Goal: Information Seeking & Learning: Compare options

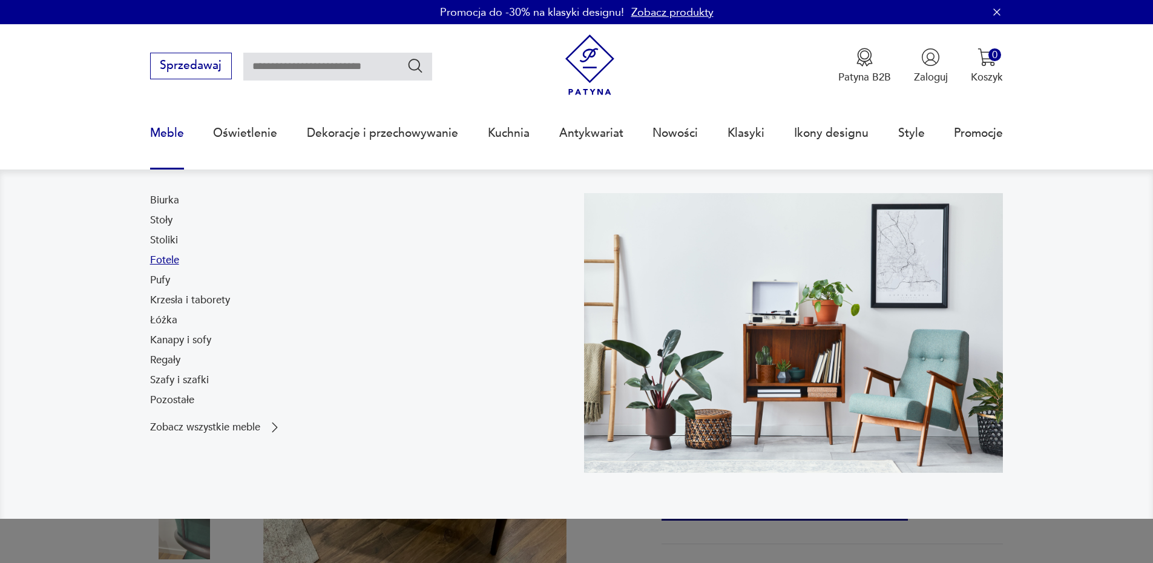
click at [175, 261] on link "Fotele" at bounding box center [164, 260] width 29 height 15
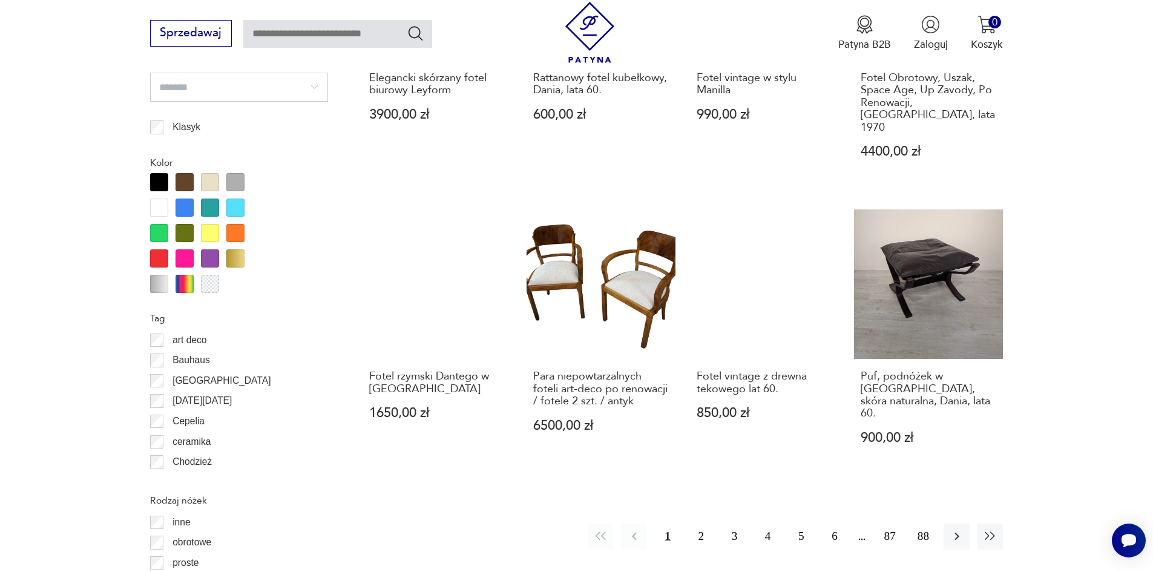
scroll to position [1431, 0]
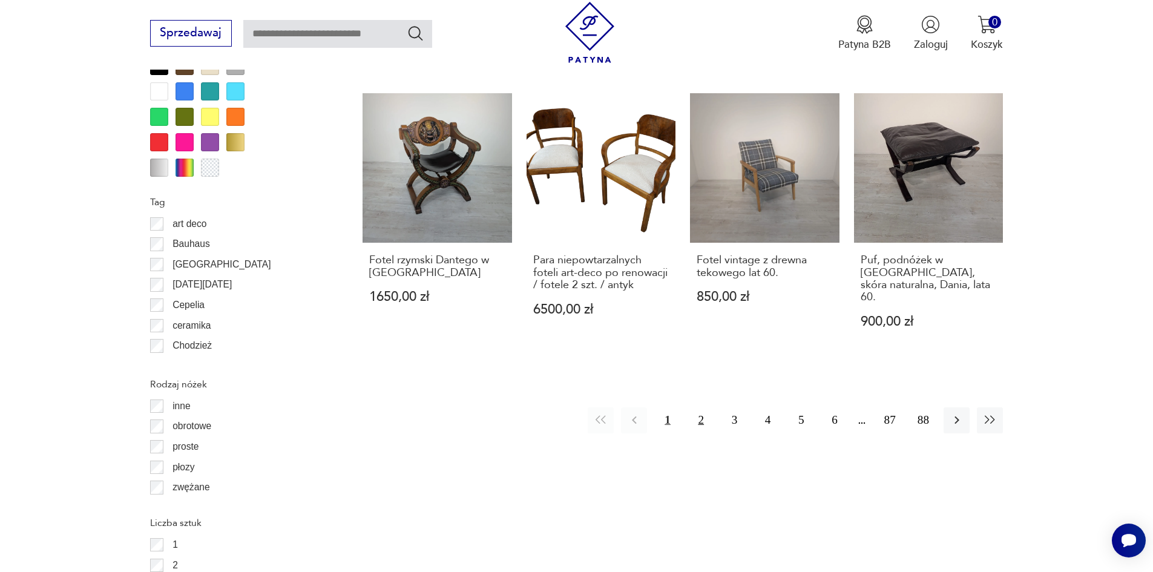
click at [700, 407] on button "2" at bounding box center [701, 420] width 26 height 26
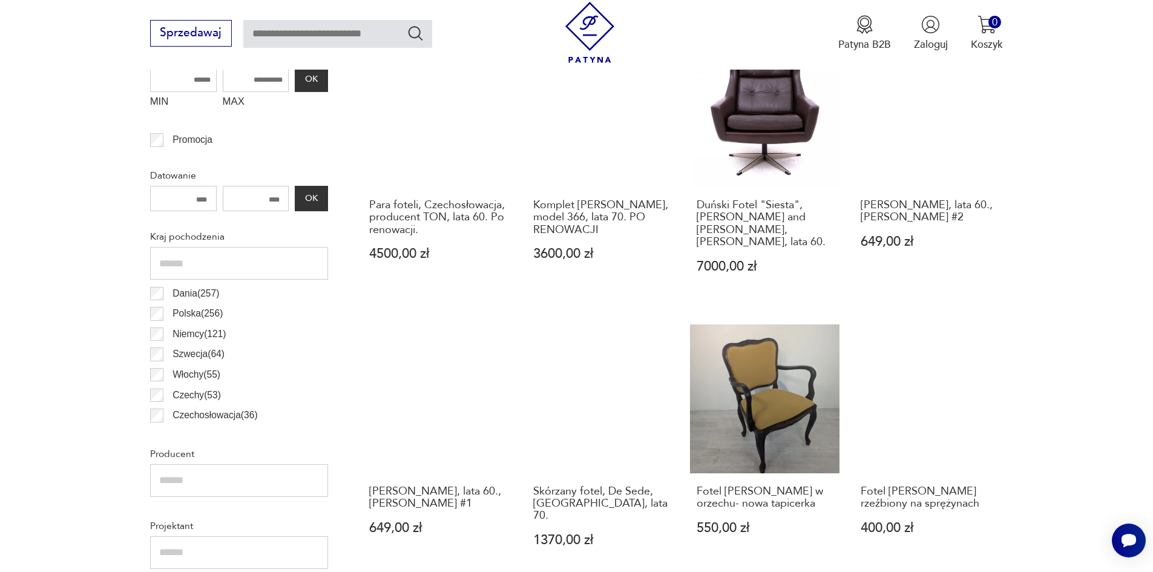
scroll to position [585, 0]
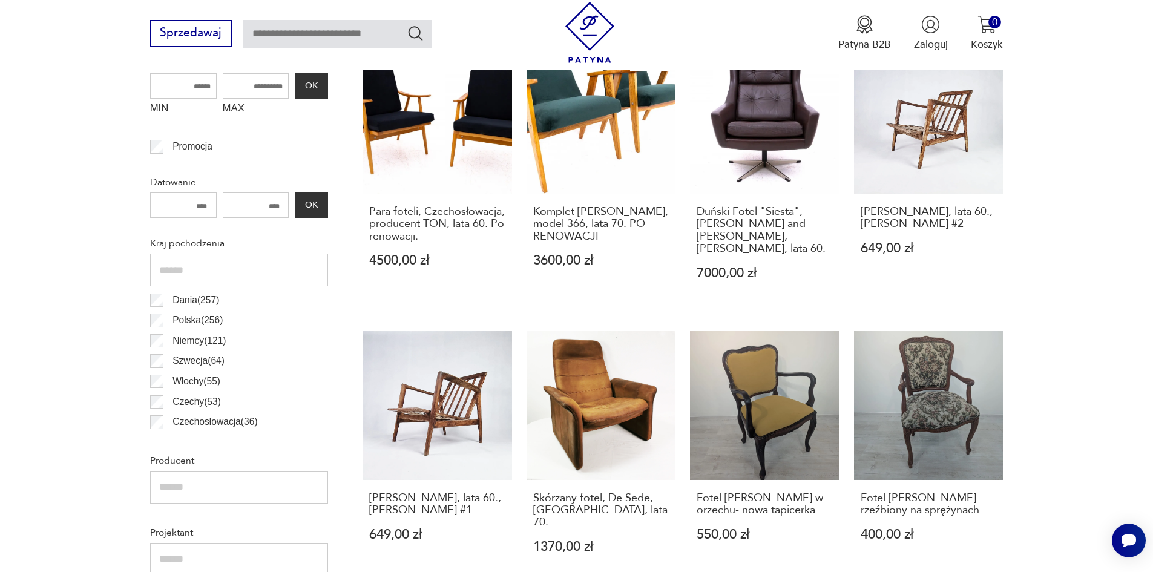
click at [264, 202] on input "number" at bounding box center [256, 204] width 67 height 25
drag, startPoint x: 278, startPoint y: 205, endPoint x: 246, endPoint y: 204, distance: 32.1
click at [246, 204] on input "number" at bounding box center [256, 204] width 67 height 25
click at [208, 204] on input "number" at bounding box center [183, 204] width 67 height 25
type input "****"
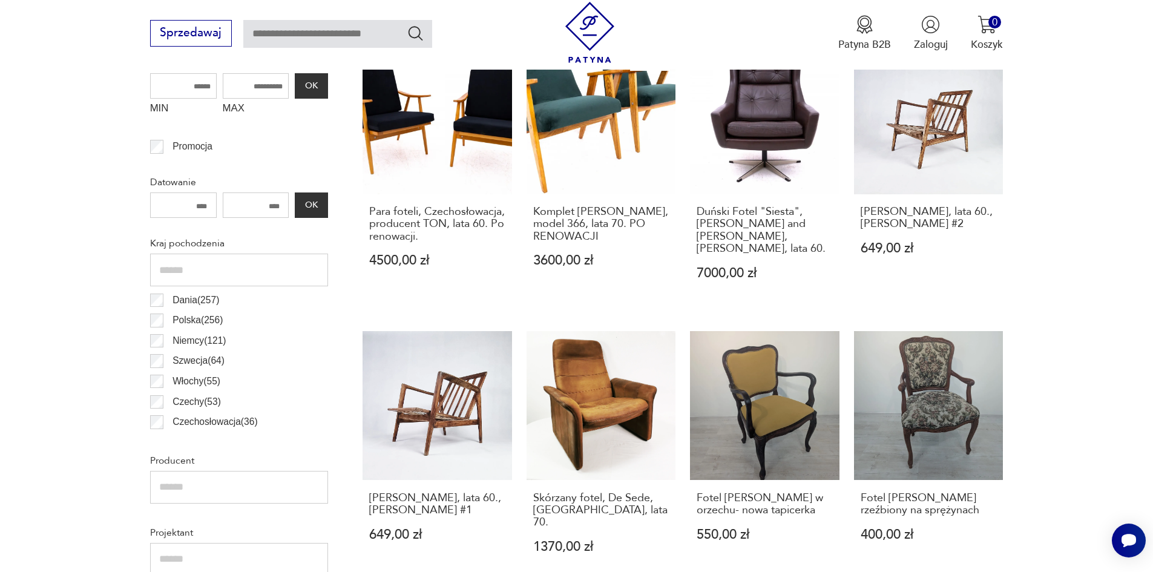
click at [254, 205] on input "number" at bounding box center [256, 204] width 67 height 25
type input "****"
click at [321, 204] on button "OK" at bounding box center [311, 204] width 33 height 25
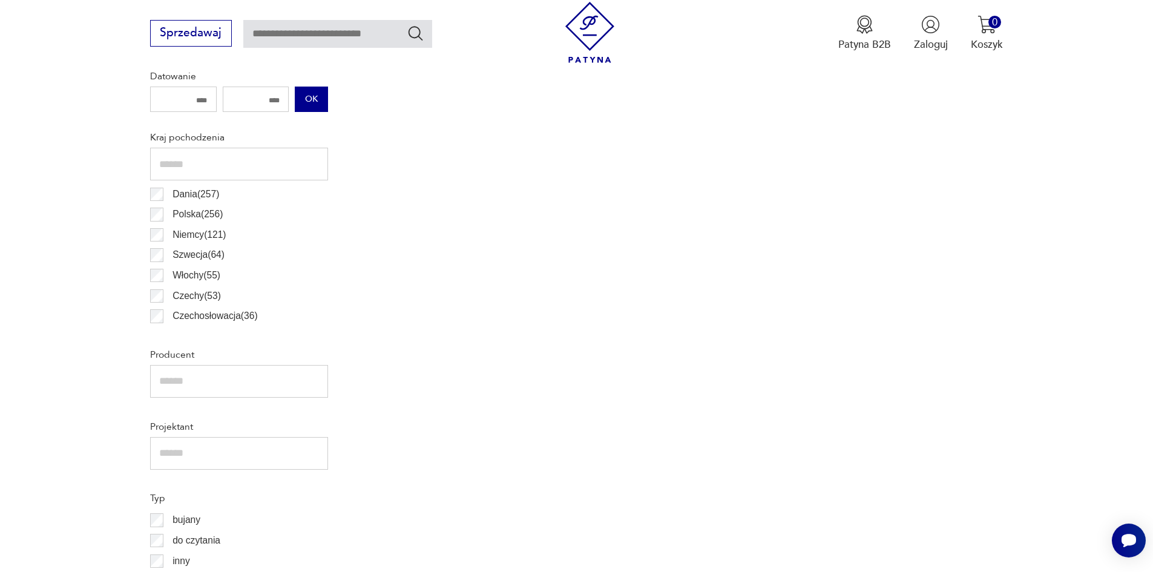
scroll to position [706, 0]
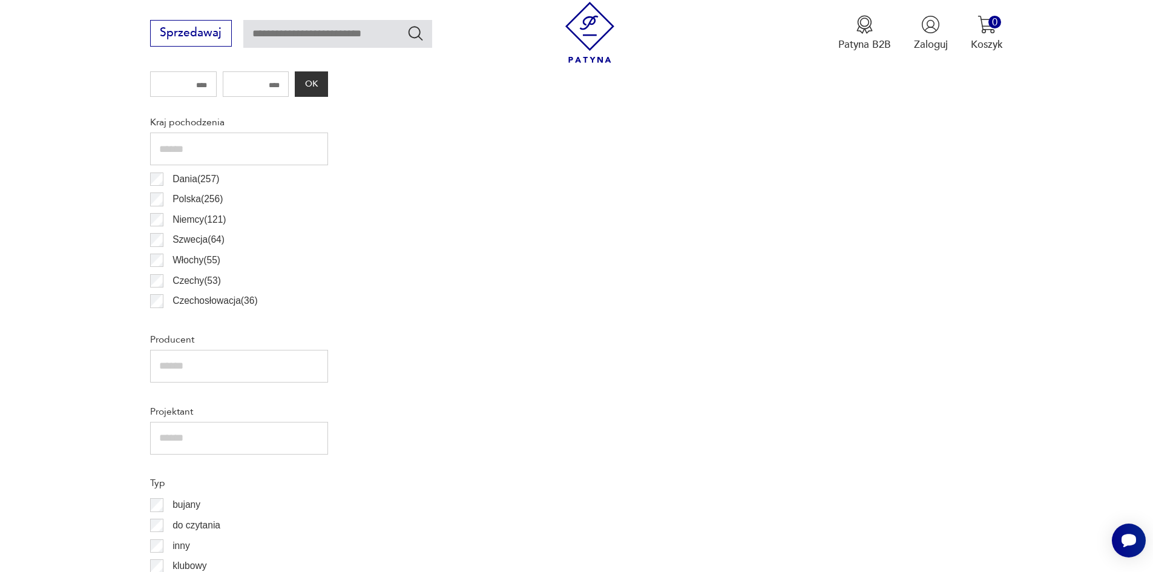
drag, startPoint x: 210, startPoint y: 85, endPoint x: 18, endPoint y: 71, distance: 192.3
drag, startPoint x: 248, startPoint y: 81, endPoint x: 340, endPoint y: 77, distance: 92.7
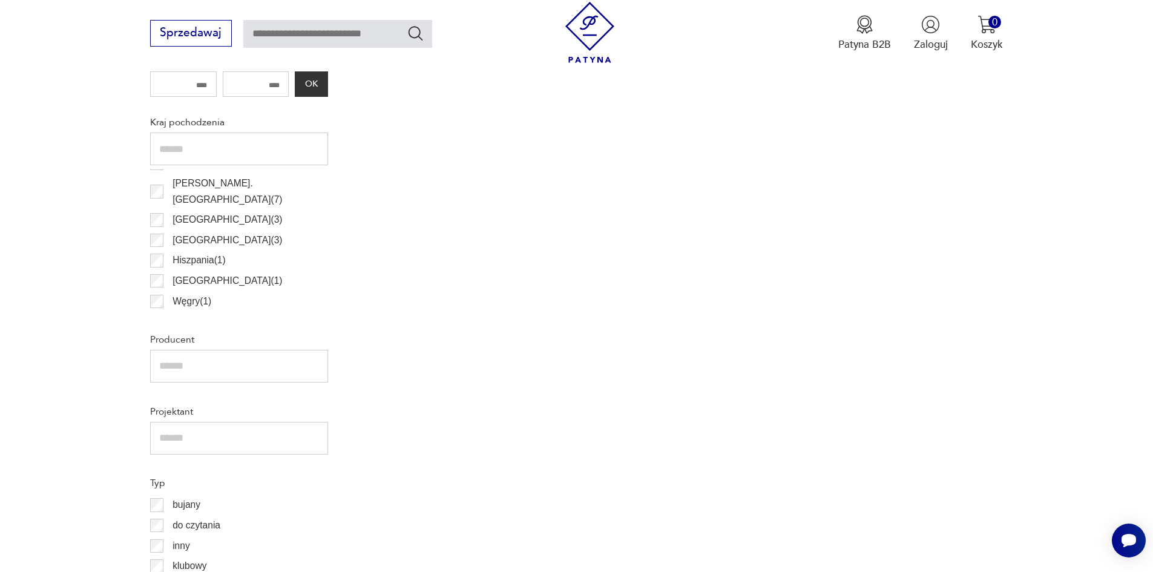
type input "****"
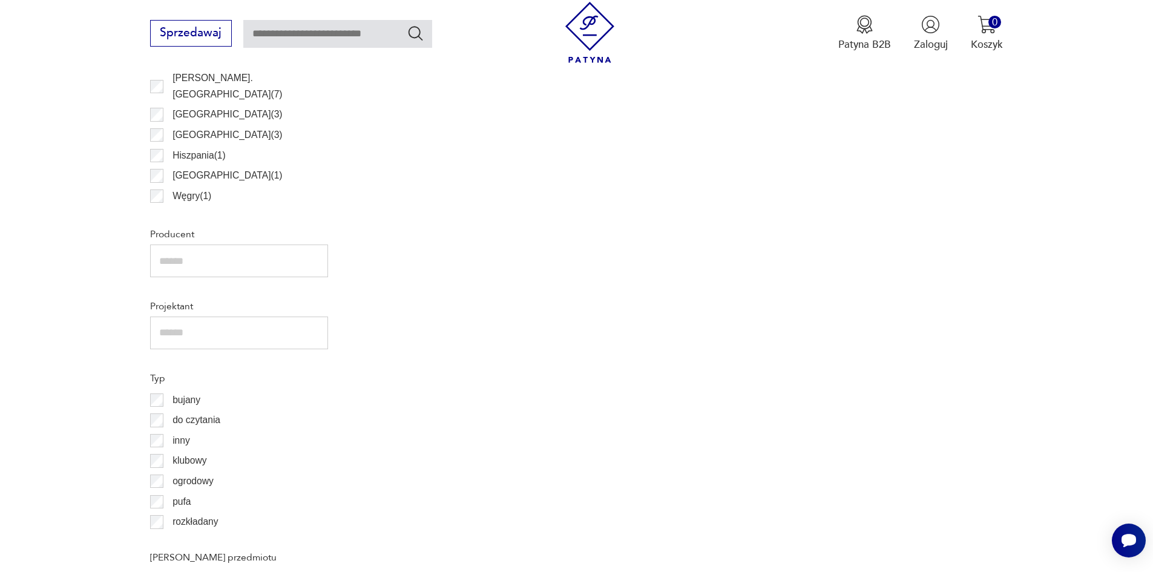
scroll to position [386, 0]
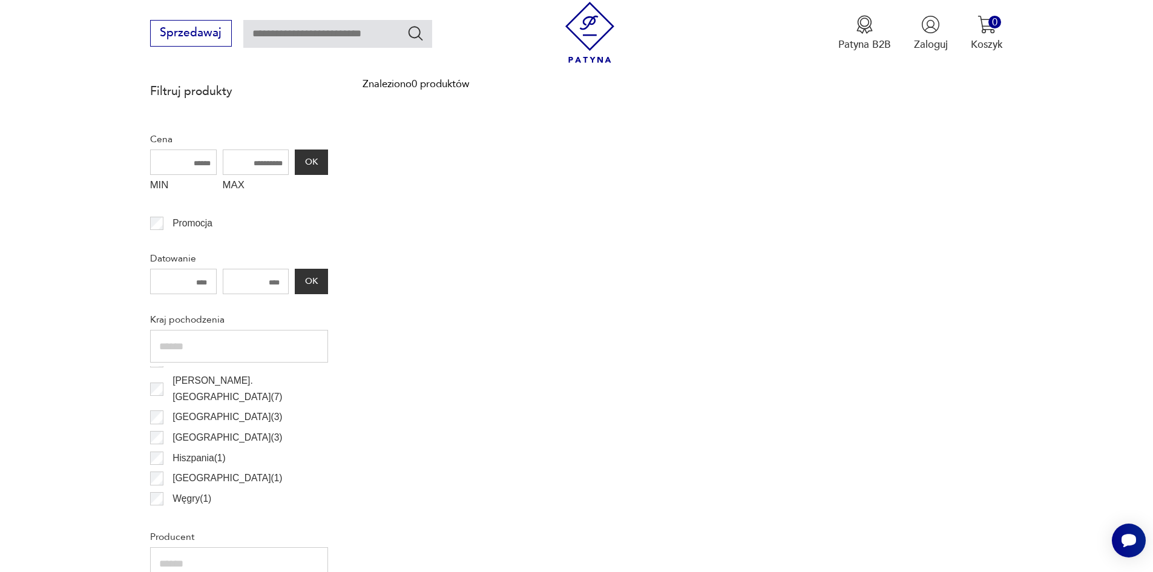
click at [275, 284] on input "****" at bounding box center [256, 281] width 67 height 25
click at [280, 282] on input "****" at bounding box center [256, 281] width 67 height 25
type input "*"
type input "****"
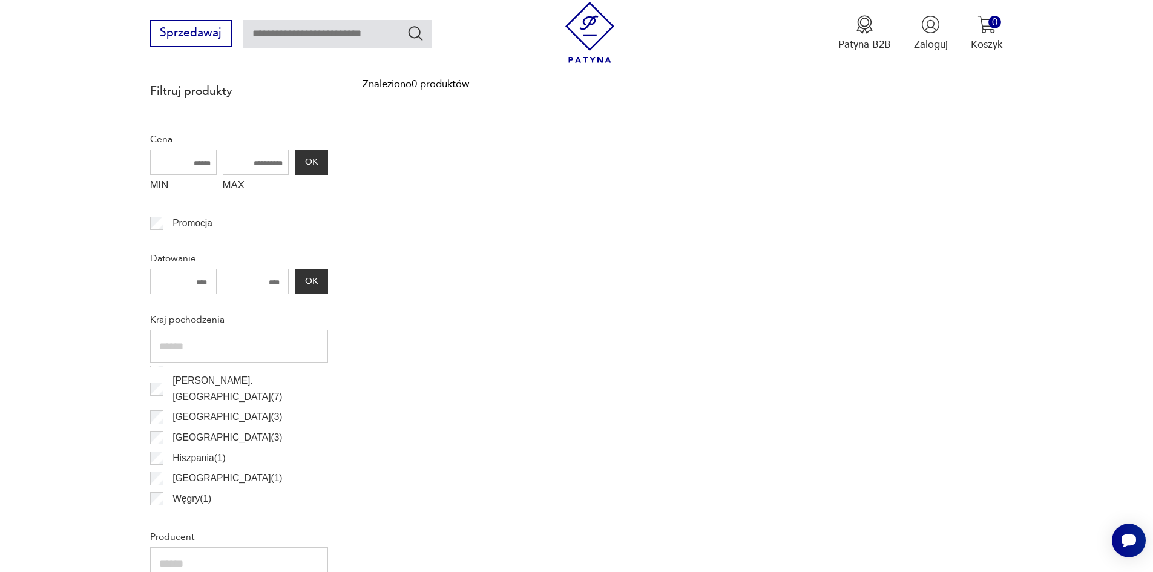
drag, startPoint x: 208, startPoint y: 278, endPoint x: 164, endPoint y: 283, distance: 44.4
click at [164, 283] on input "****" at bounding box center [183, 281] width 67 height 25
click at [309, 278] on button "OK" at bounding box center [311, 281] width 33 height 25
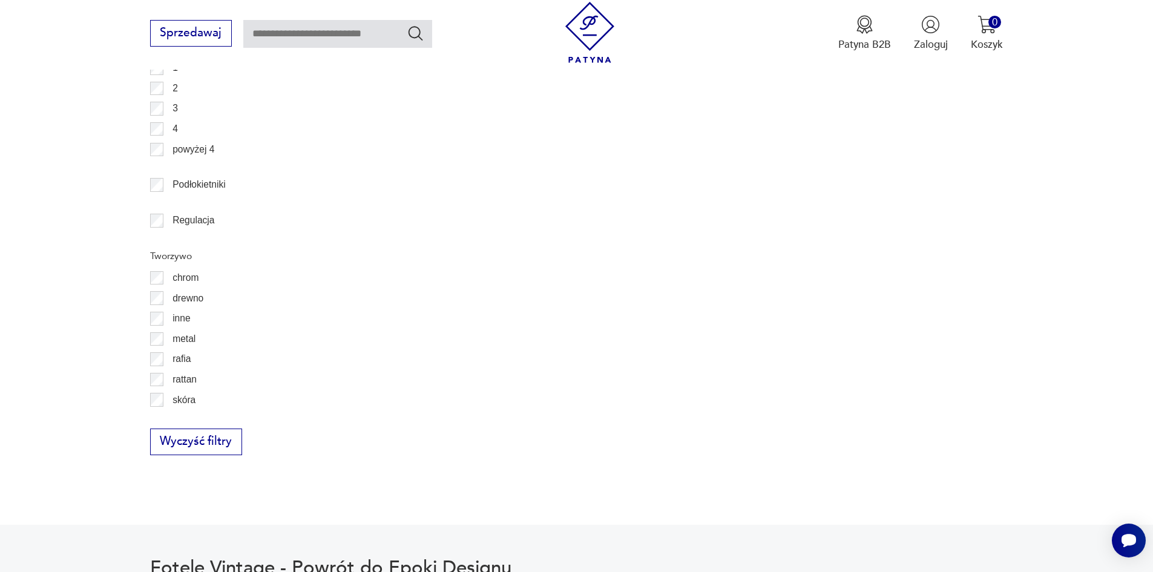
scroll to position [1794, 0]
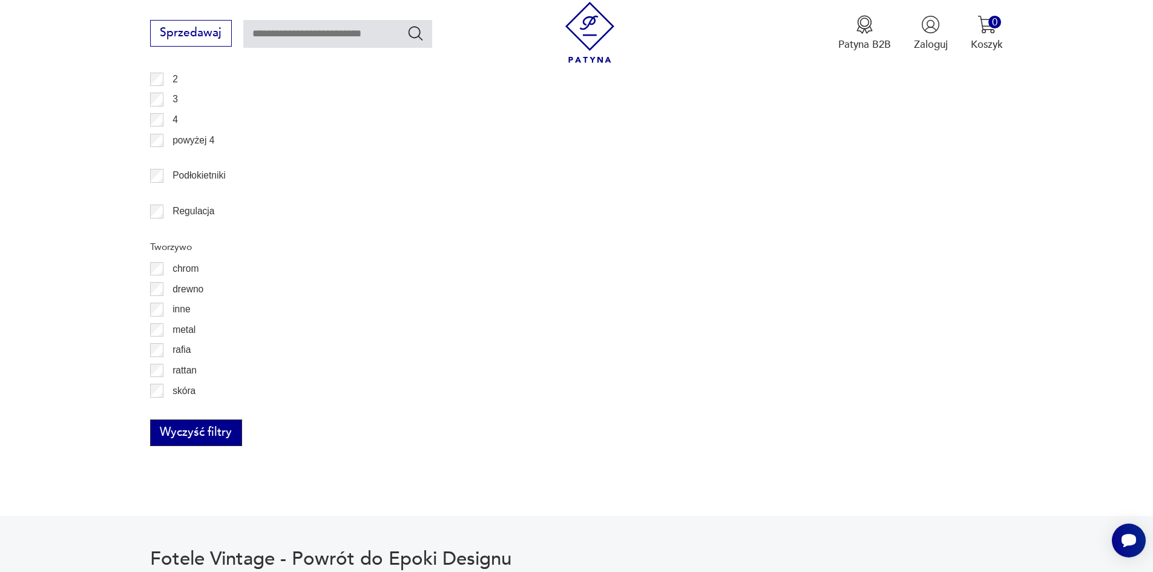
click at [203, 435] on button "Wyczyść filtry" at bounding box center [196, 432] width 92 height 27
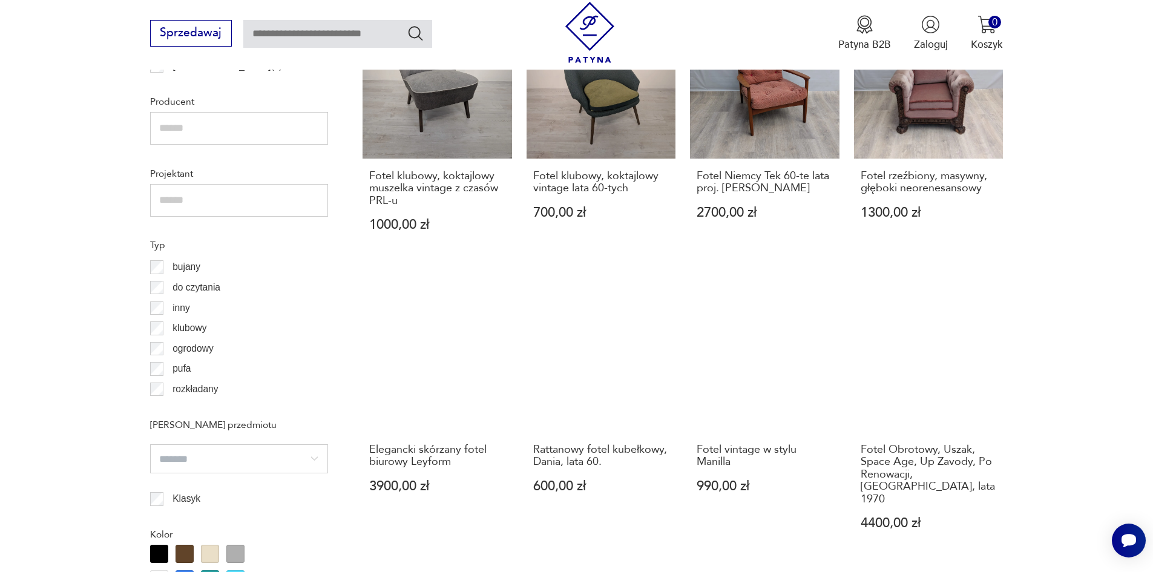
scroll to position [946, 0]
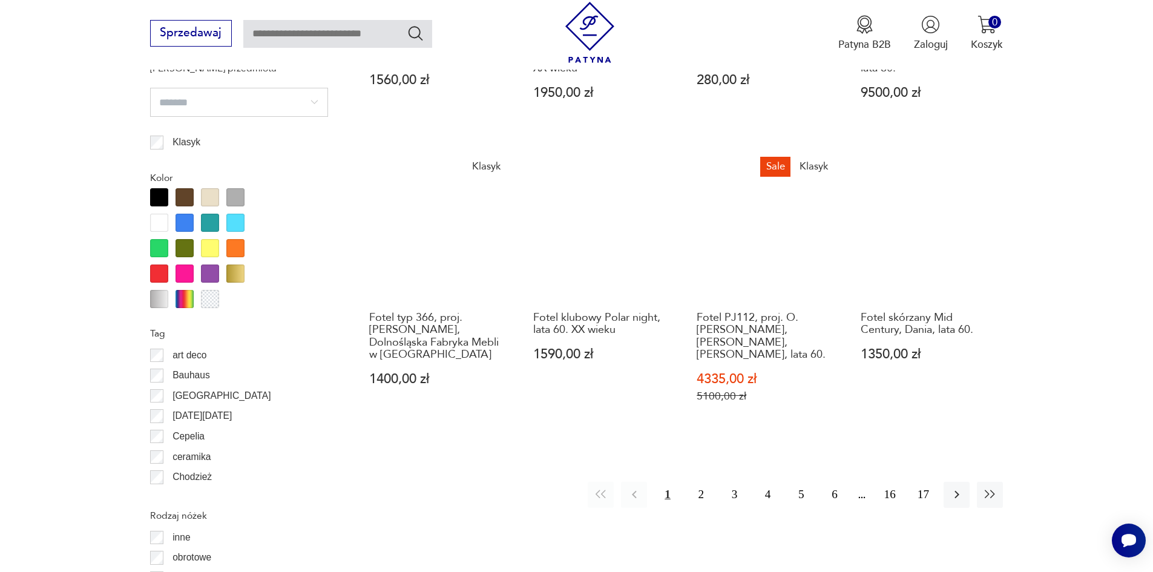
scroll to position [1311, 0]
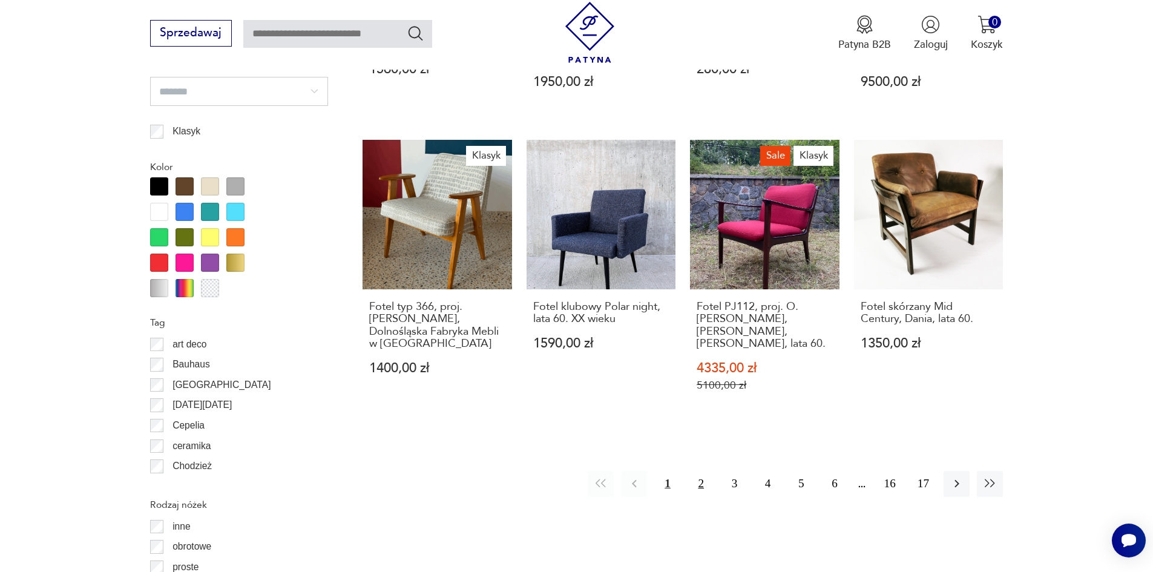
click at [700, 471] on button "2" at bounding box center [701, 484] width 26 height 26
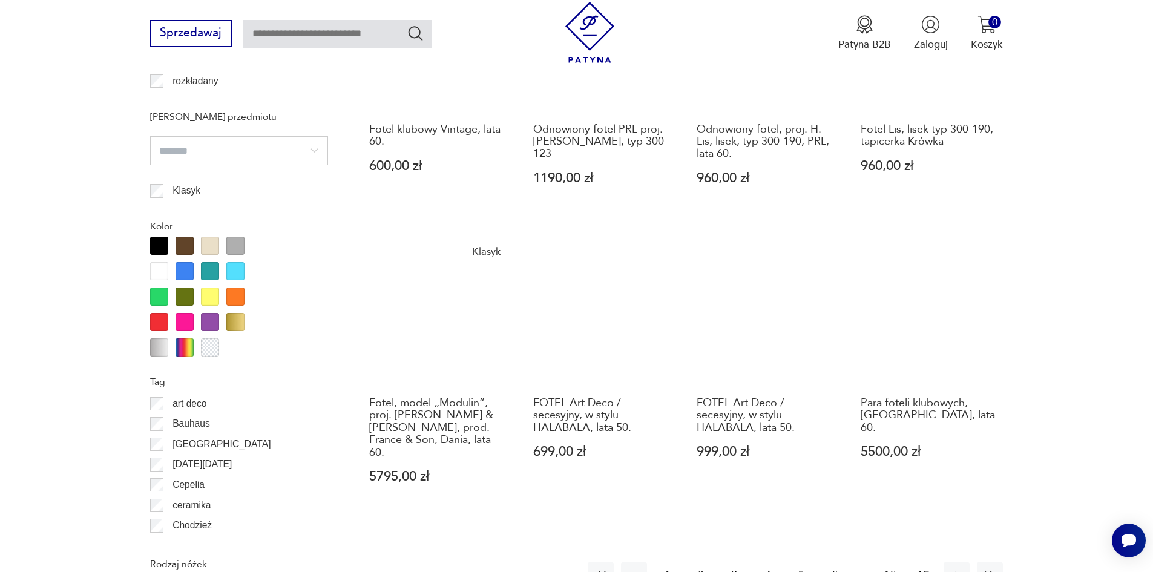
scroll to position [1311, 0]
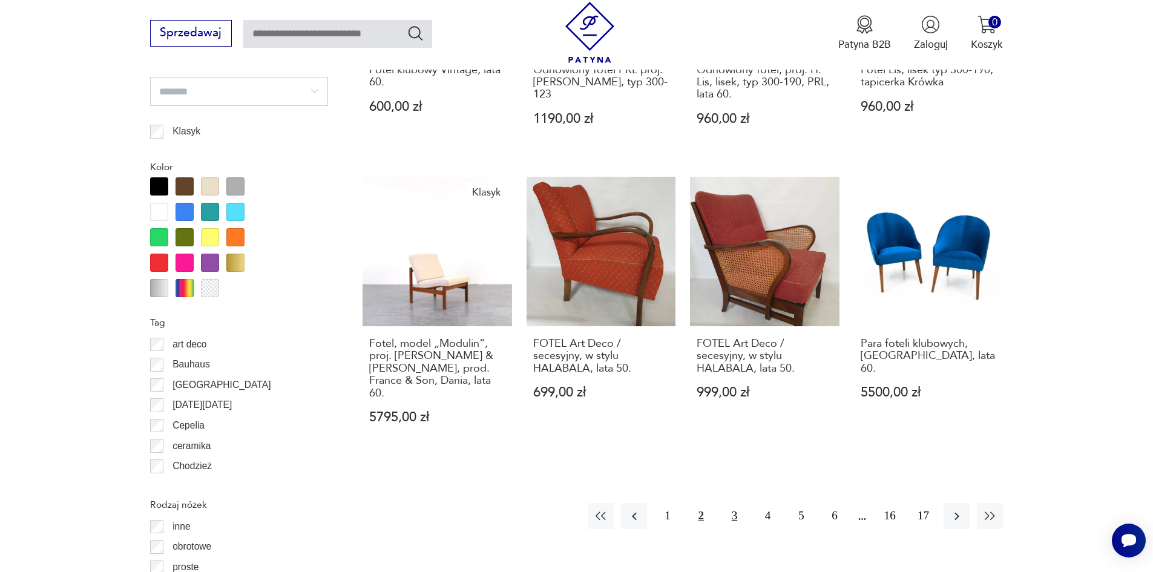
click at [737, 503] on button "3" at bounding box center [734, 516] width 26 height 26
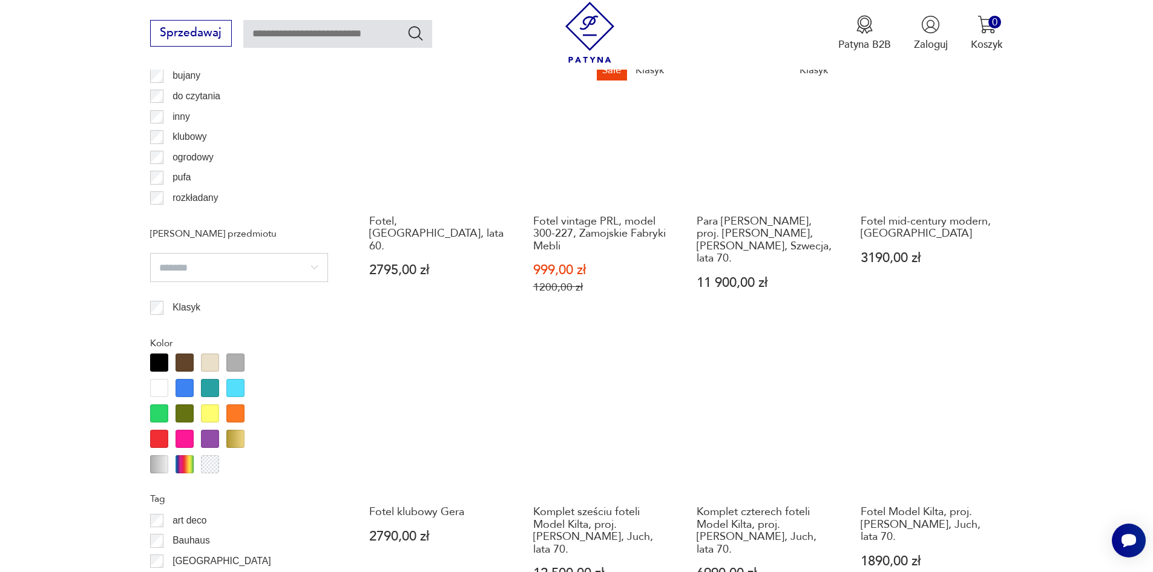
scroll to position [1311, 0]
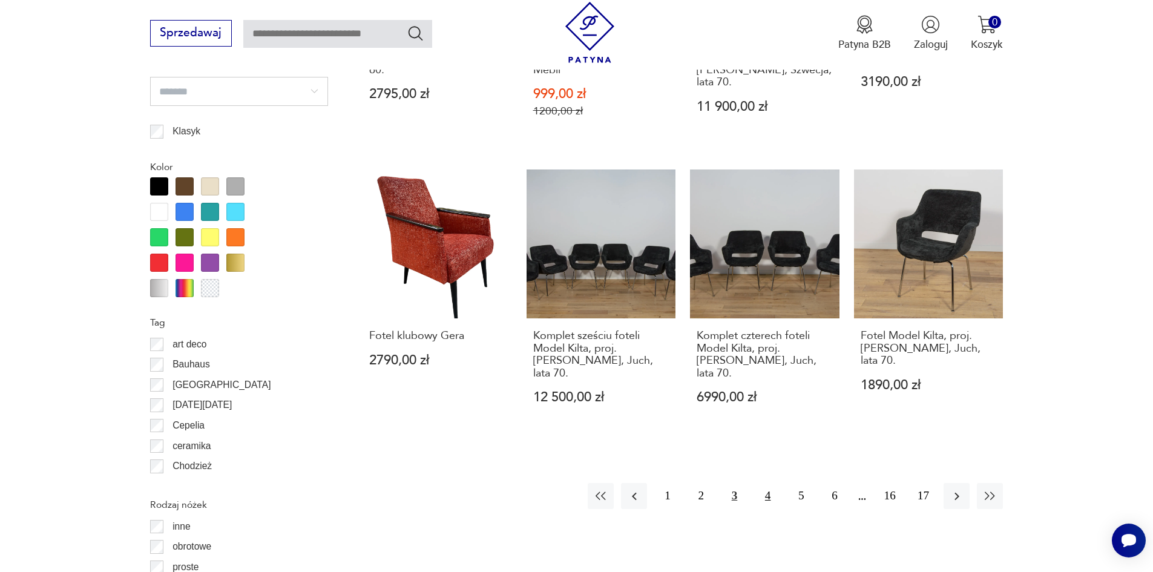
click at [766, 483] on button "4" at bounding box center [768, 496] width 26 height 26
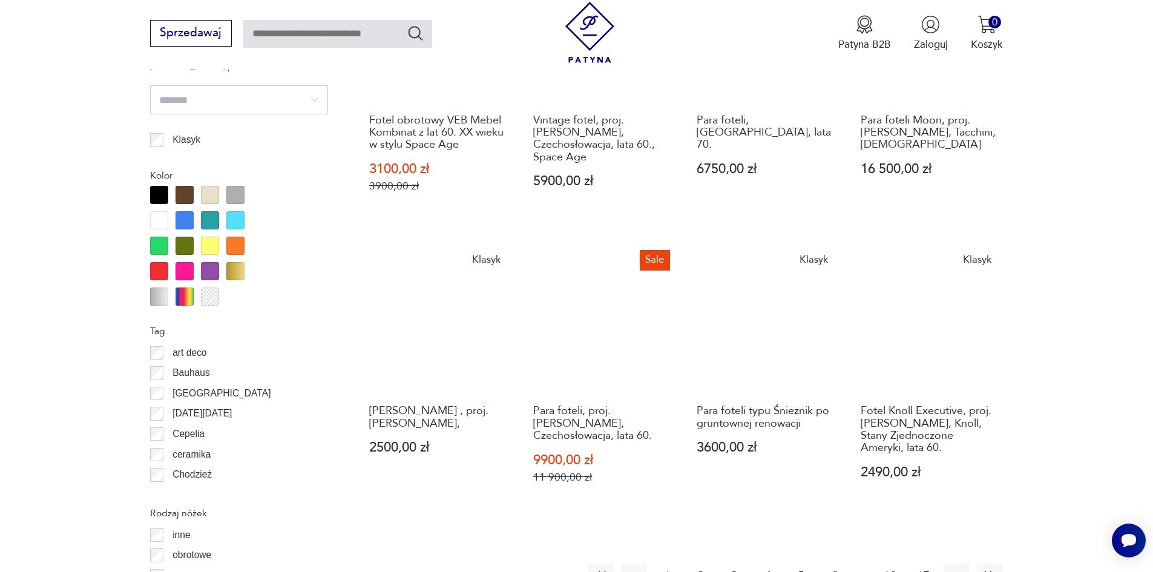
scroll to position [1311, 0]
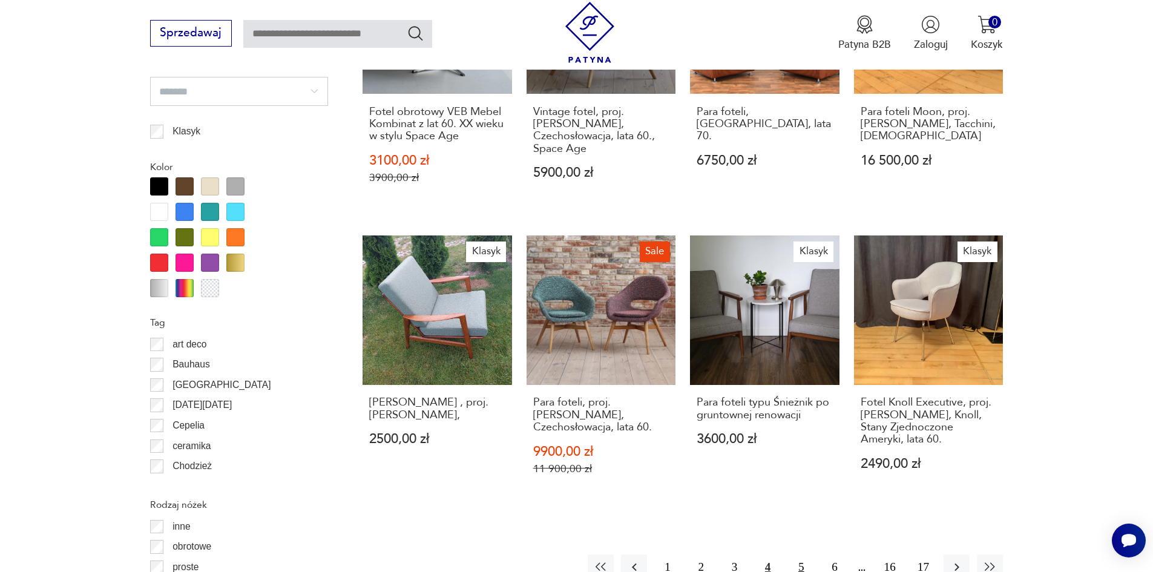
click at [805, 554] on button "5" at bounding box center [801, 567] width 26 height 26
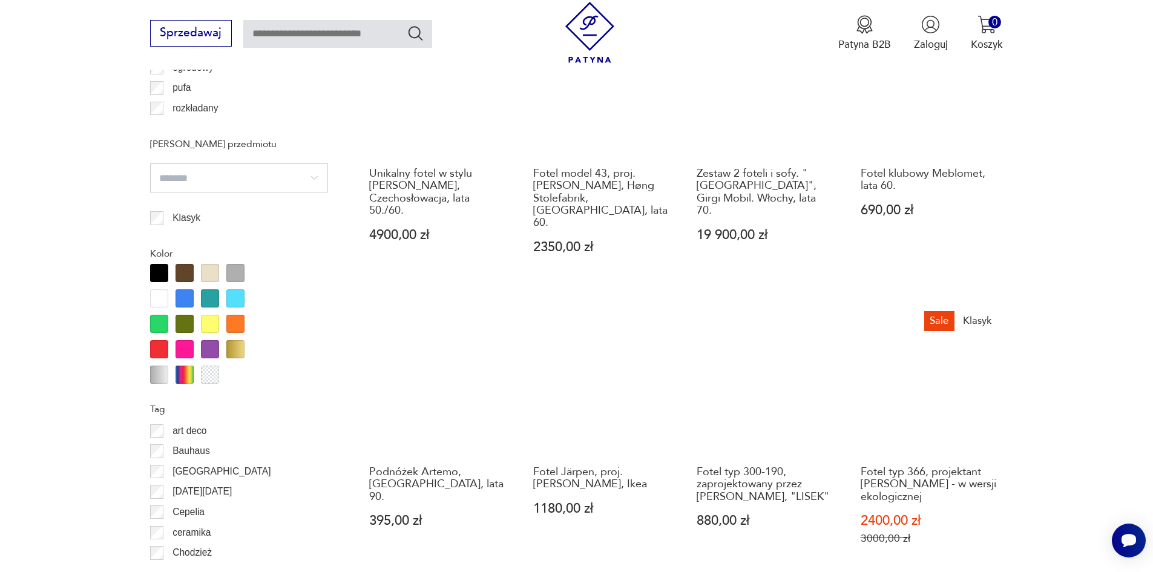
scroll to position [1311, 0]
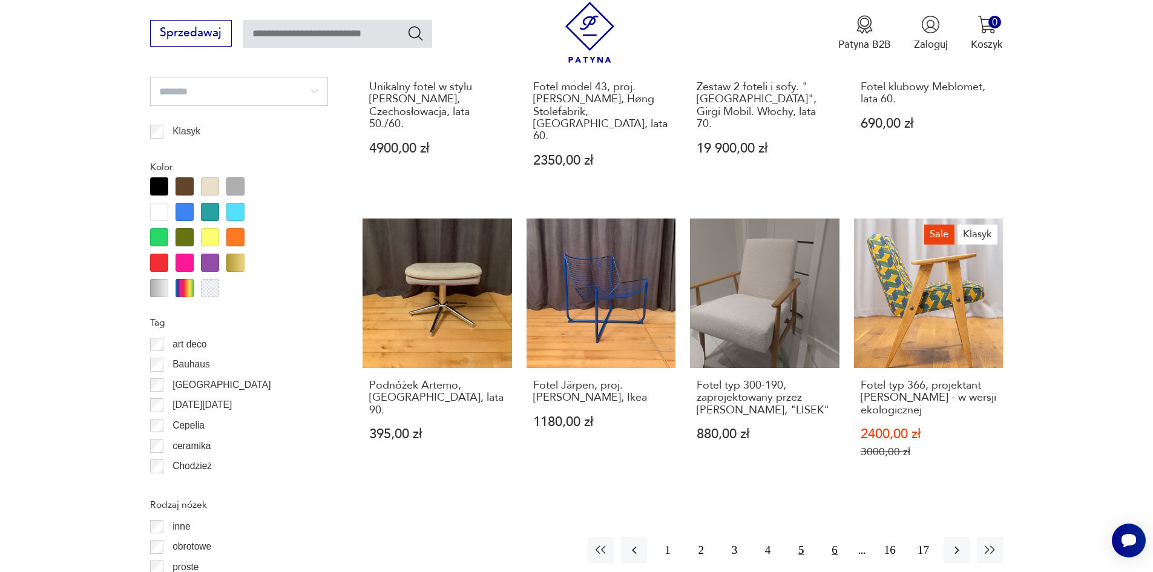
click at [832, 537] on button "6" at bounding box center [834, 550] width 26 height 26
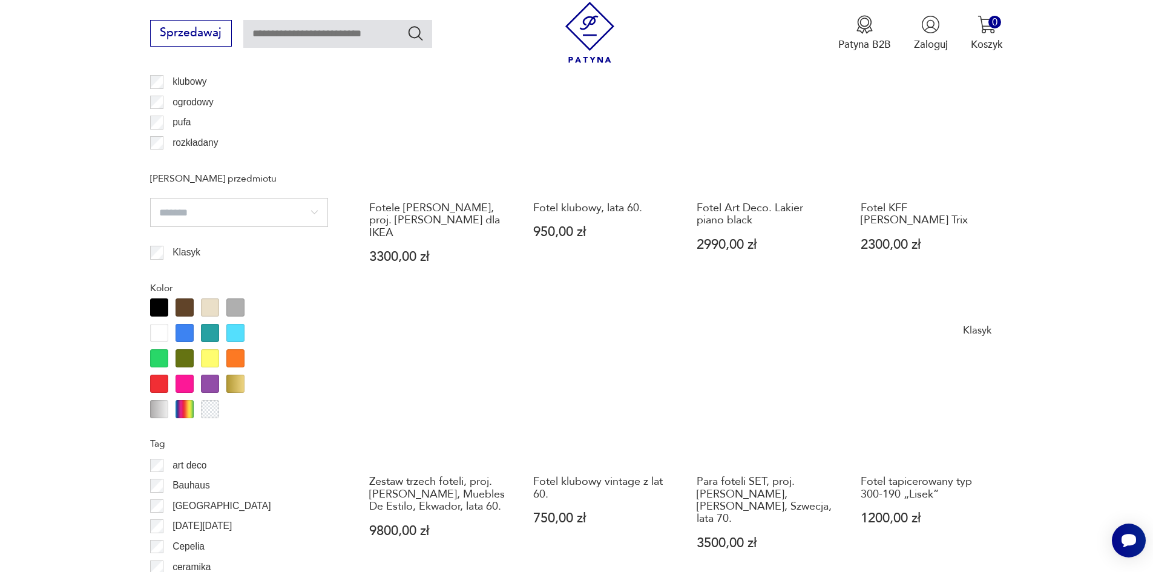
scroll to position [1492, 0]
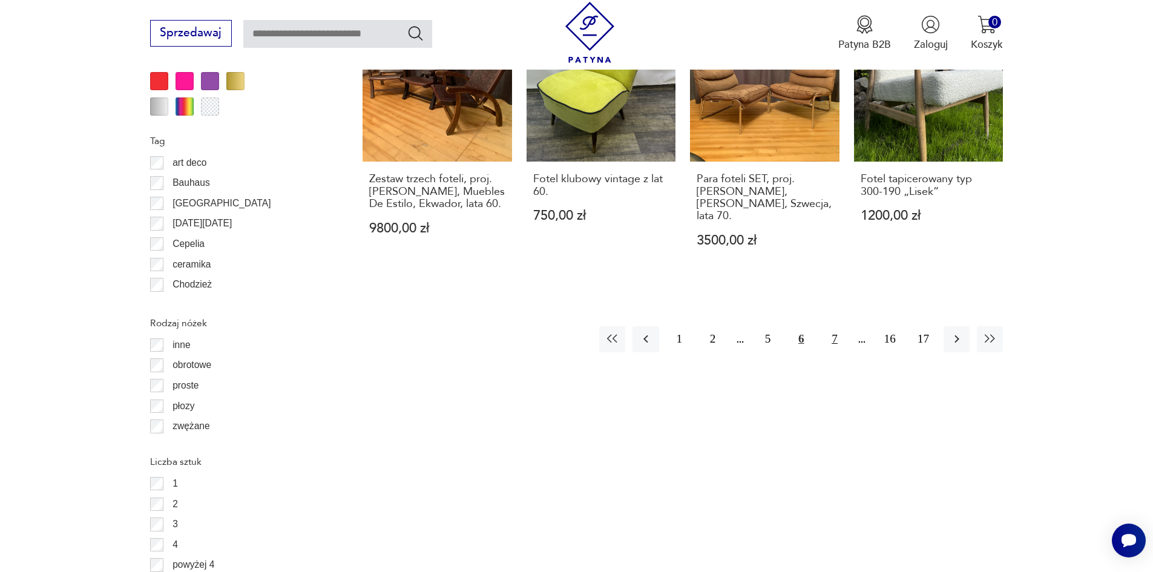
click at [832, 326] on button "7" at bounding box center [834, 339] width 26 height 26
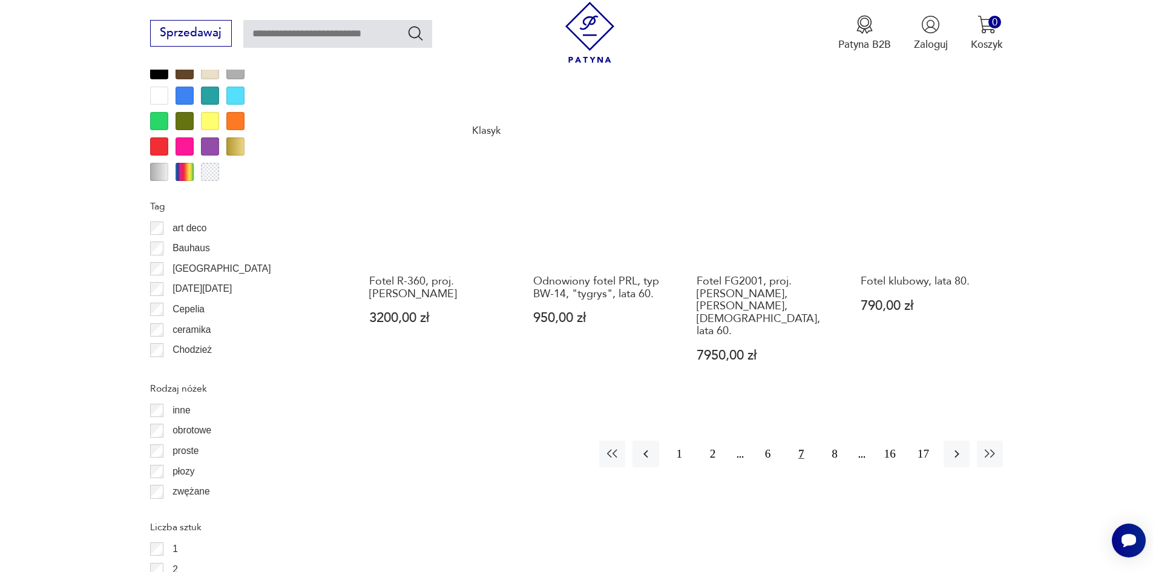
scroll to position [1432, 0]
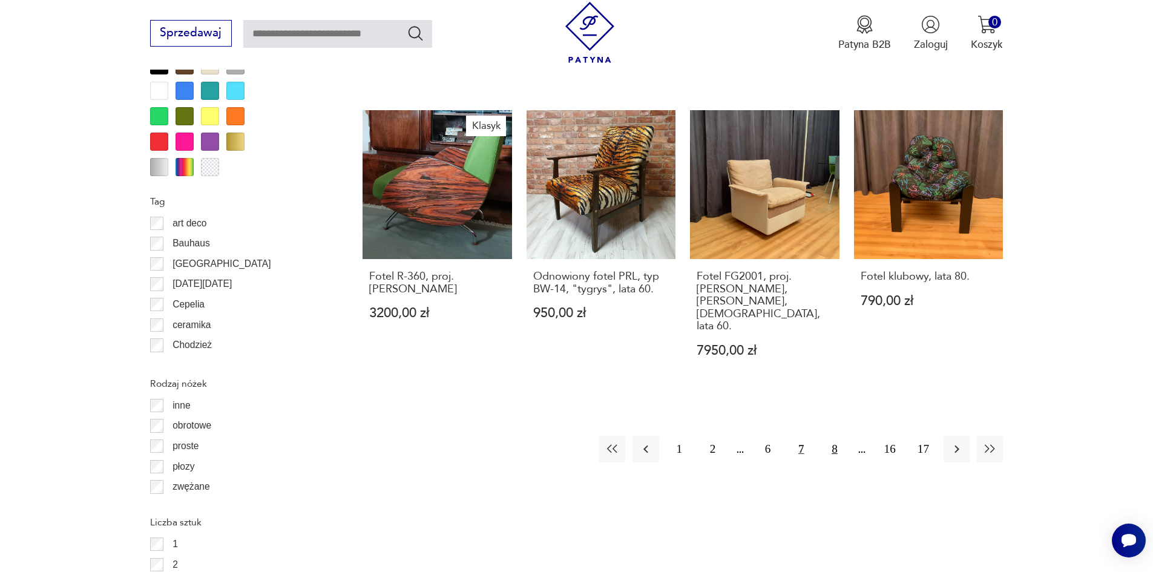
click at [833, 436] on button "8" at bounding box center [834, 449] width 26 height 26
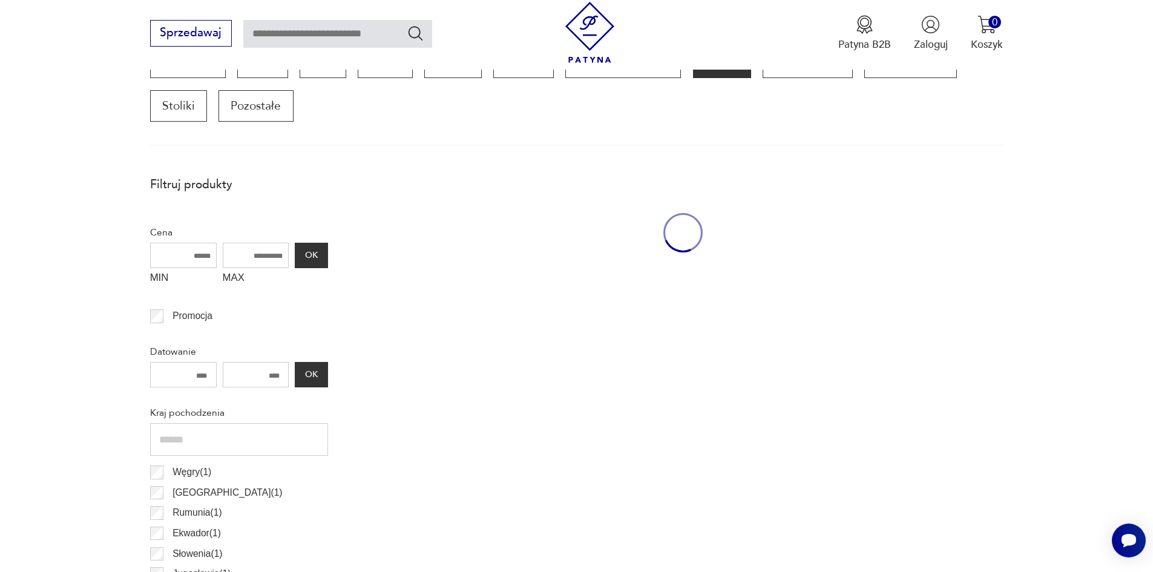
scroll to position [403, 0]
